Goal: Information Seeking & Learning: Learn about a topic

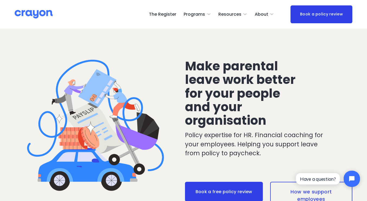
click at [0, 0] on span "Parent Hub" at bounding box center [0, 0] width 0 height 0
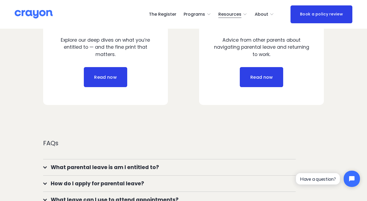
scroll to position [325, 0]
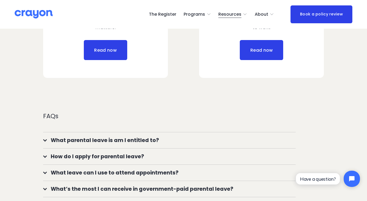
click at [96, 172] on button "What leave can I use to attend appointments?" at bounding box center [169, 173] width 252 height 16
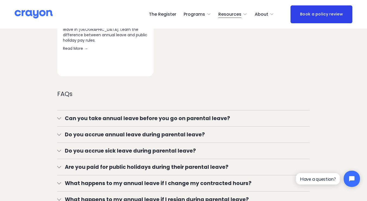
scroll to position [840, 0]
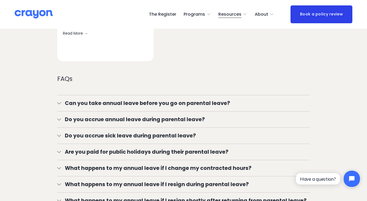
click at [98, 122] on span "Do you accrue annual leave during parental leave?" at bounding box center [185, 120] width 249 height 8
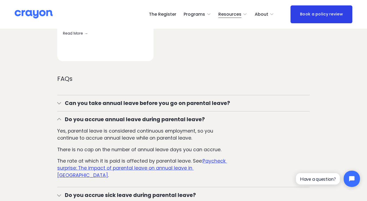
scroll to position [894, 0]
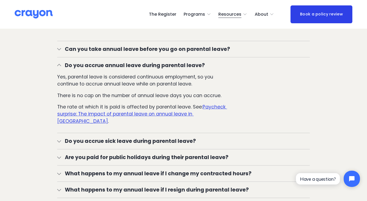
click at [118, 137] on span "Do you accrue sick leave during parental leave?" at bounding box center [185, 141] width 249 height 8
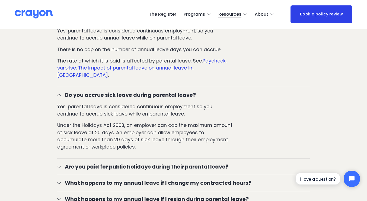
scroll to position [976, 0]
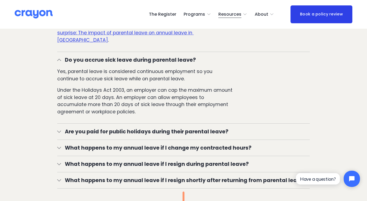
click at [118, 131] on span "Are you paid for public holidays during their parental leave?" at bounding box center [185, 132] width 249 height 8
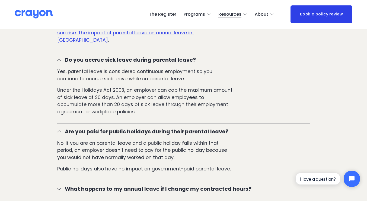
click at [117, 128] on span "Are you paid for public holidays during their parental leave?" at bounding box center [185, 132] width 249 height 8
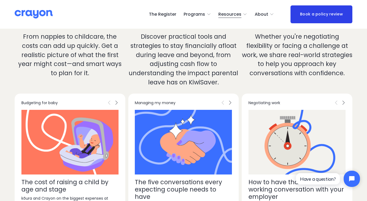
scroll to position [1301, 0]
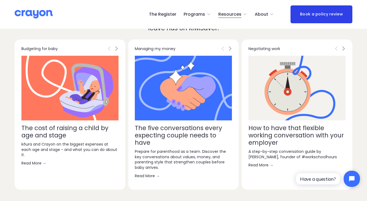
click at [115, 46] on span "Next" at bounding box center [116, 48] width 4 height 5
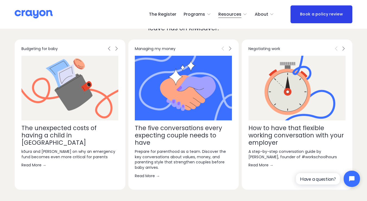
click at [115, 46] on span "Next" at bounding box center [116, 48] width 4 height 5
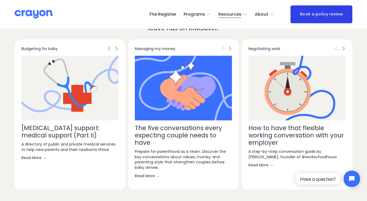
click at [108, 46] on span "Previous" at bounding box center [109, 48] width 4 height 5
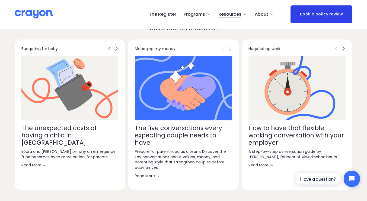
click at [116, 46] on span "Next" at bounding box center [116, 48] width 4 height 5
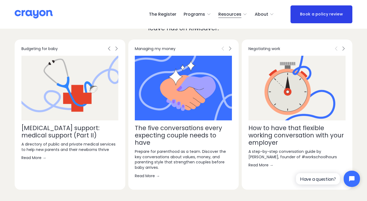
click at [116, 46] on span "Next" at bounding box center [116, 48] width 4 height 5
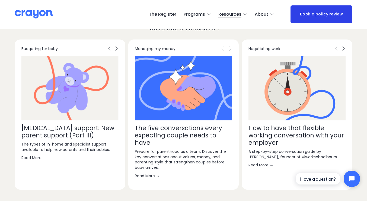
click at [108, 49] on span "Previous" at bounding box center [109, 48] width 4 height 5
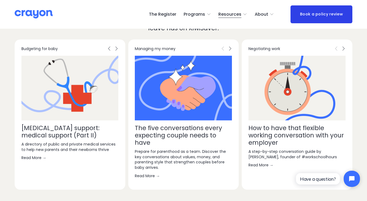
click at [117, 48] on span "Next" at bounding box center [116, 48] width 4 height 5
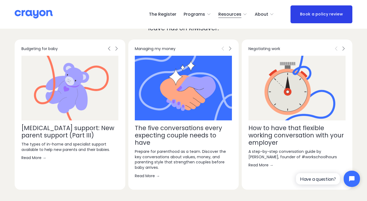
click at [117, 48] on span "Next" at bounding box center [116, 48] width 4 height 5
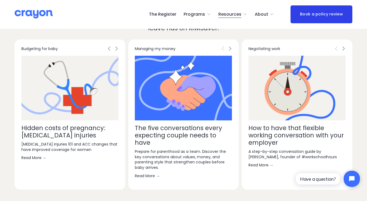
click at [116, 49] on span "Next" at bounding box center [116, 48] width 4 height 5
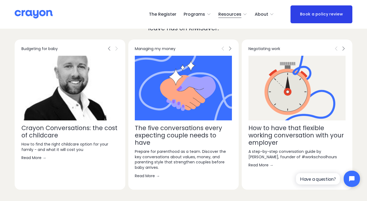
click at [116, 49] on span "Next" at bounding box center [116, 48] width 4 height 5
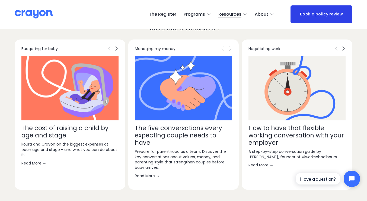
click at [230, 49] on span "Next" at bounding box center [230, 48] width 4 height 5
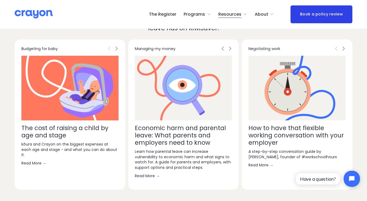
click at [230, 49] on span "Next" at bounding box center [230, 48] width 4 height 5
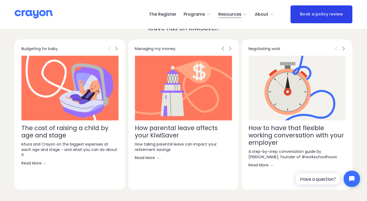
click at [230, 49] on span "Next" at bounding box center [230, 48] width 4 height 5
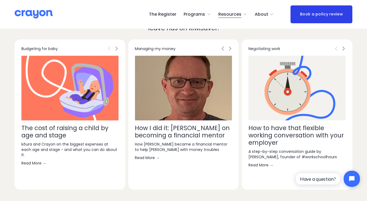
click at [230, 49] on span "Next" at bounding box center [230, 48] width 4 height 5
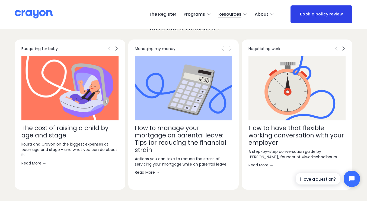
click at [230, 49] on span "Next" at bounding box center [230, 48] width 4 height 5
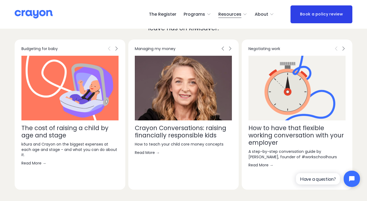
click at [230, 49] on span "Next" at bounding box center [230, 48] width 4 height 5
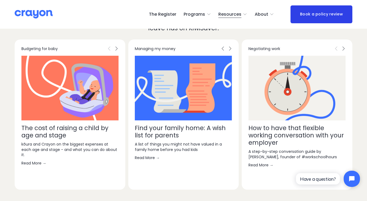
click at [230, 49] on span "Next" at bounding box center [230, 48] width 4 height 5
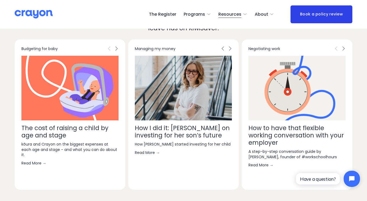
click at [230, 49] on span "Next" at bounding box center [230, 48] width 4 height 5
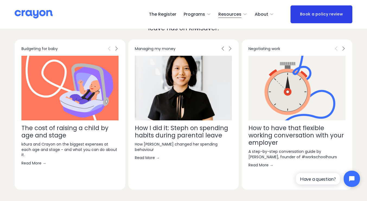
click at [230, 49] on span "Next" at bounding box center [230, 48] width 4 height 5
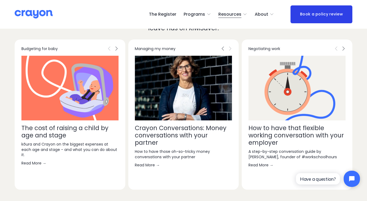
click at [230, 49] on span "Next" at bounding box center [230, 48] width 4 height 5
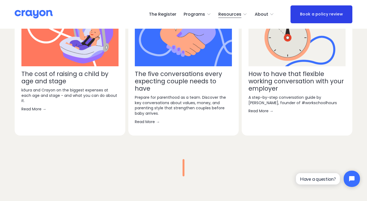
scroll to position [1274, 0]
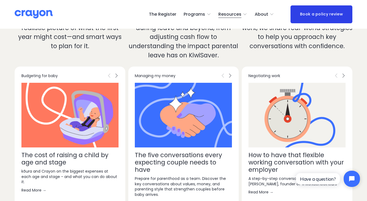
click at [343, 73] on span "Next" at bounding box center [343, 75] width 4 height 5
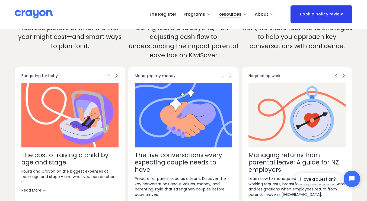
click at [343, 73] on span "Next" at bounding box center [343, 75] width 4 height 5
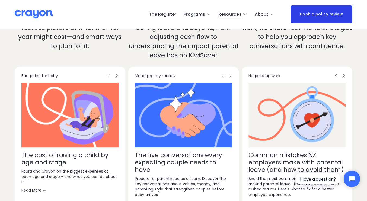
click at [343, 73] on span "Next" at bounding box center [343, 75] width 4 height 5
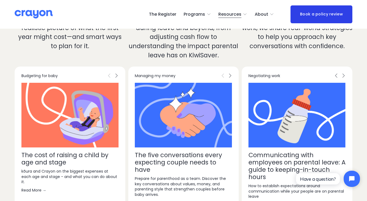
click at [343, 73] on span "Next" at bounding box center [343, 75] width 4 height 5
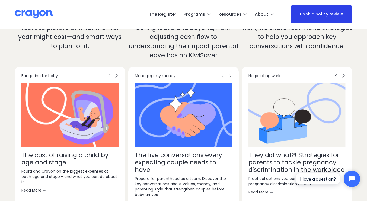
click at [342, 73] on span "Next" at bounding box center [343, 75] width 4 height 5
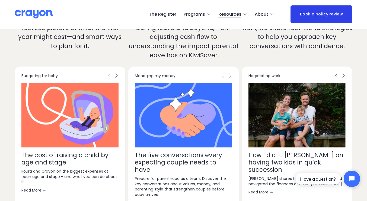
click at [342, 73] on span "Next" at bounding box center [343, 75] width 4 height 5
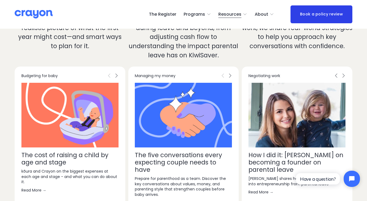
click at [342, 73] on span "Next" at bounding box center [343, 75] width 4 height 5
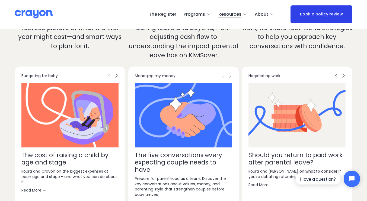
click at [342, 73] on span "Next" at bounding box center [343, 75] width 4 height 5
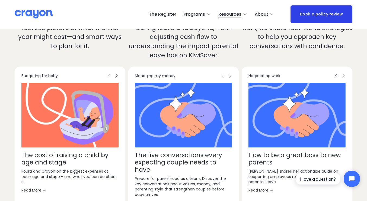
click at [342, 73] on span "Next" at bounding box center [343, 75] width 4 height 5
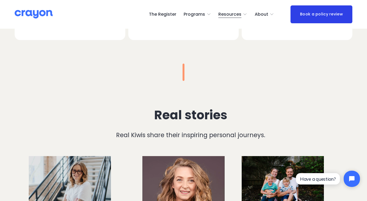
scroll to position [1545, 0]
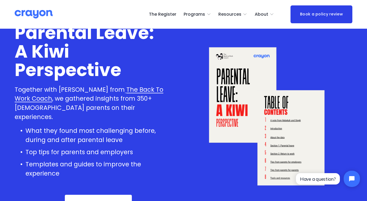
scroll to position [54, 0]
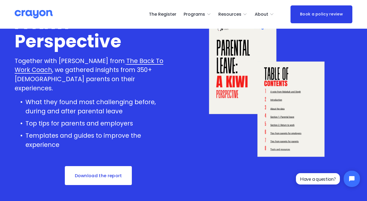
click at [107, 168] on link "Download the report" at bounding box center [98, 176] width 68 height 20
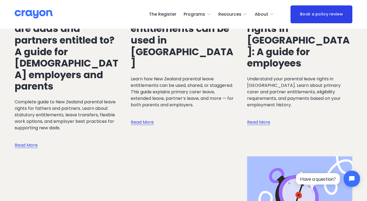
scroll to position [325, 0]
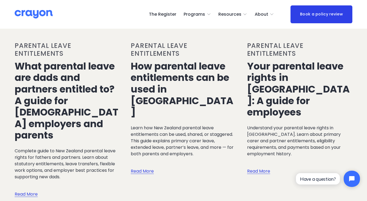
drag, startPoint x: 196, startPoint y: 83, endPoint x: 147, endPoint y: 143, distance: 77.3
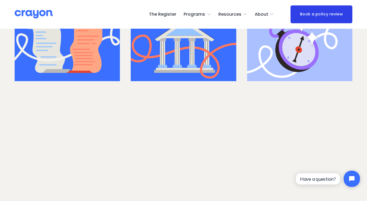
scroll to position [542, 0]
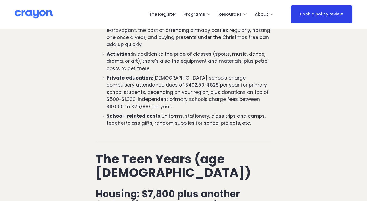
scroll to position [1762, 0]
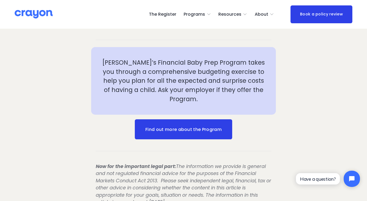
scroll to position [949, 0]
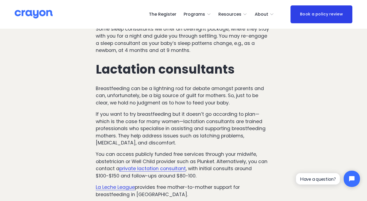
scroll to position [1084, 0]
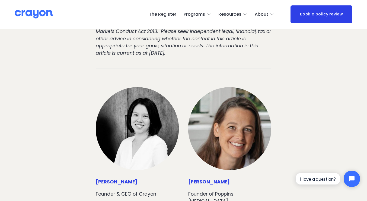
scroll to position [1464, 0]
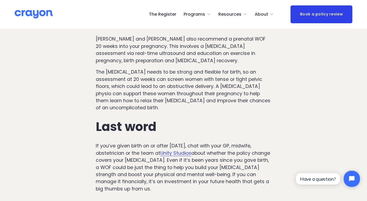
scroll to position [1057, 0]
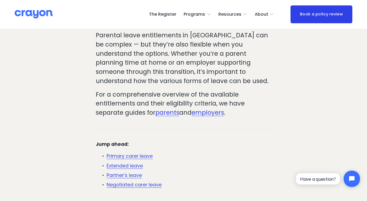
click at [150, 153] on link "Primary carer leave" at bounding box center [130, 156] width 46 height 7
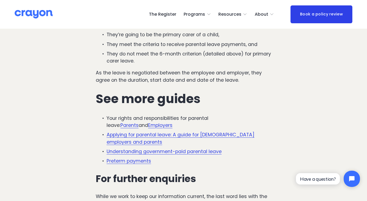
scroll to position [1340, 0]
click at [184, 148] on link "Understanding government-paid parental leave" at bounding box center [164, 151] width 115 height 7
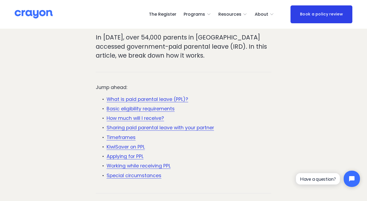
scroll to position [136, 0]
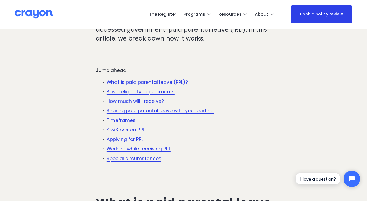
click at [148, 101] on link "How much will I receive?" at bounding box center [135, 101] width 57 height 7
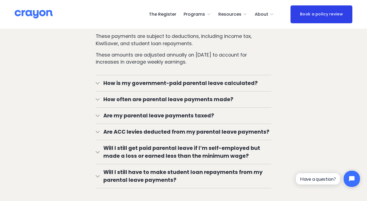
scroll to position [1014, 0]
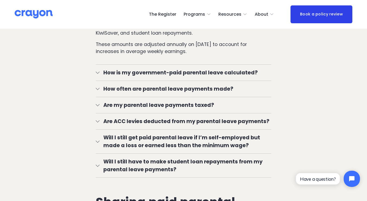
click at [150, 85] on span "How often are parental leave payments made?" at bounding box center [185, 89] width 172 height 8
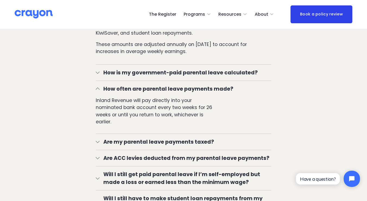
click at [153, 85] on span "How often are parental leave payments made?" at bounding box center [185, 89] width 172 height 8
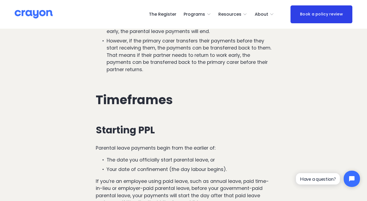
scroll to position [1421, 0]
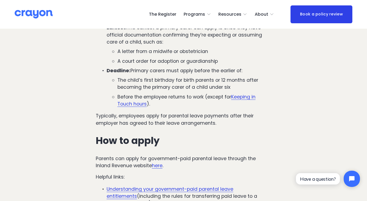
scroll to position [1518, 0]
